Goal: Register for event/course

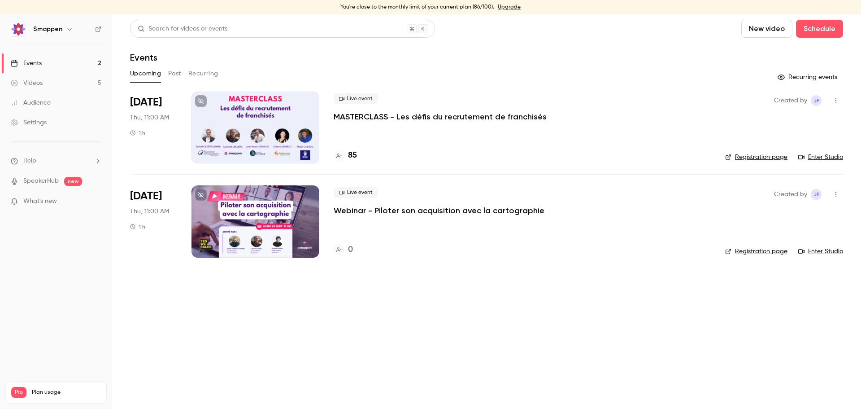
click at [501, 324] on main "Search for videos or events New video Schedule Events Upcoming Past Recurring R…" at bounding box center [486, 211] width 749 height 394
click at [346, 117] on p "MASTERCLASS - Les défis du recrutement de franchisés" at bounding box center [440, 116] width 213 height 11
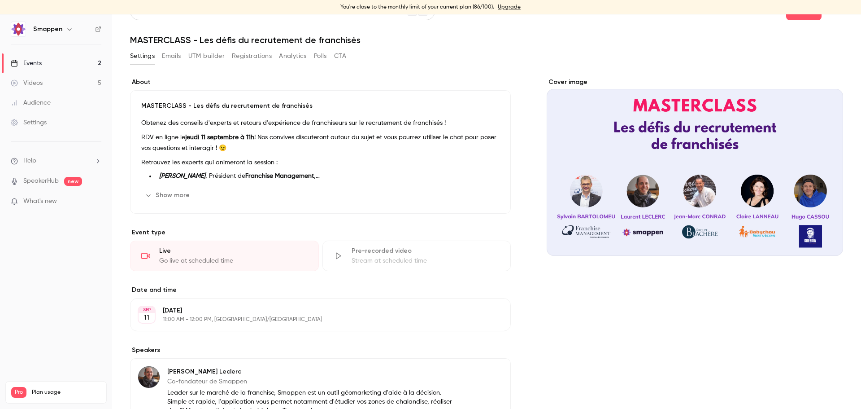
scroll to position [14, 0]
